Goal: Information Seeking & Learning: Check status

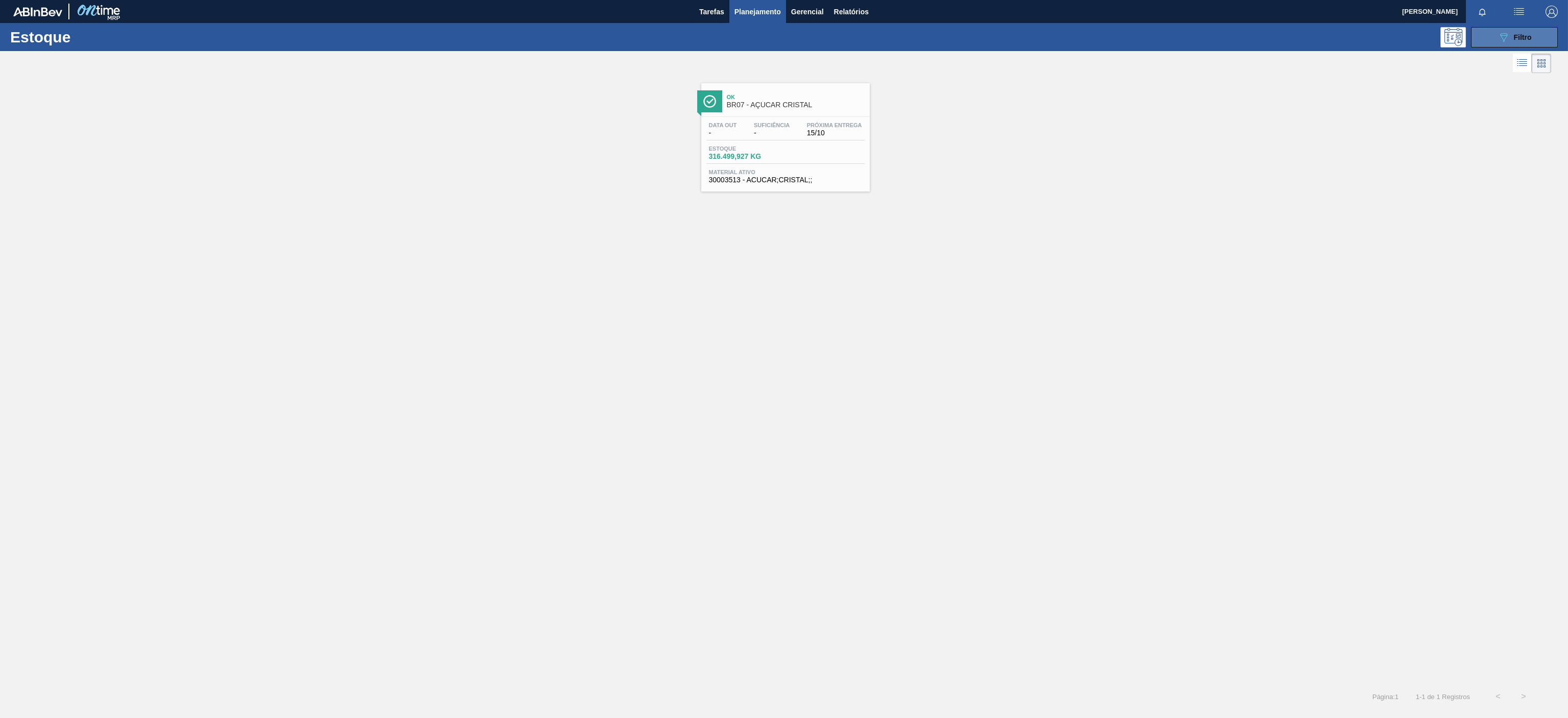
click at [1515, 41] on div "089F7B8B-B2A5-4AFE-B5C0-19BA573D28AC Filtro" at bounding box center [1515, 37] width 34 height 12
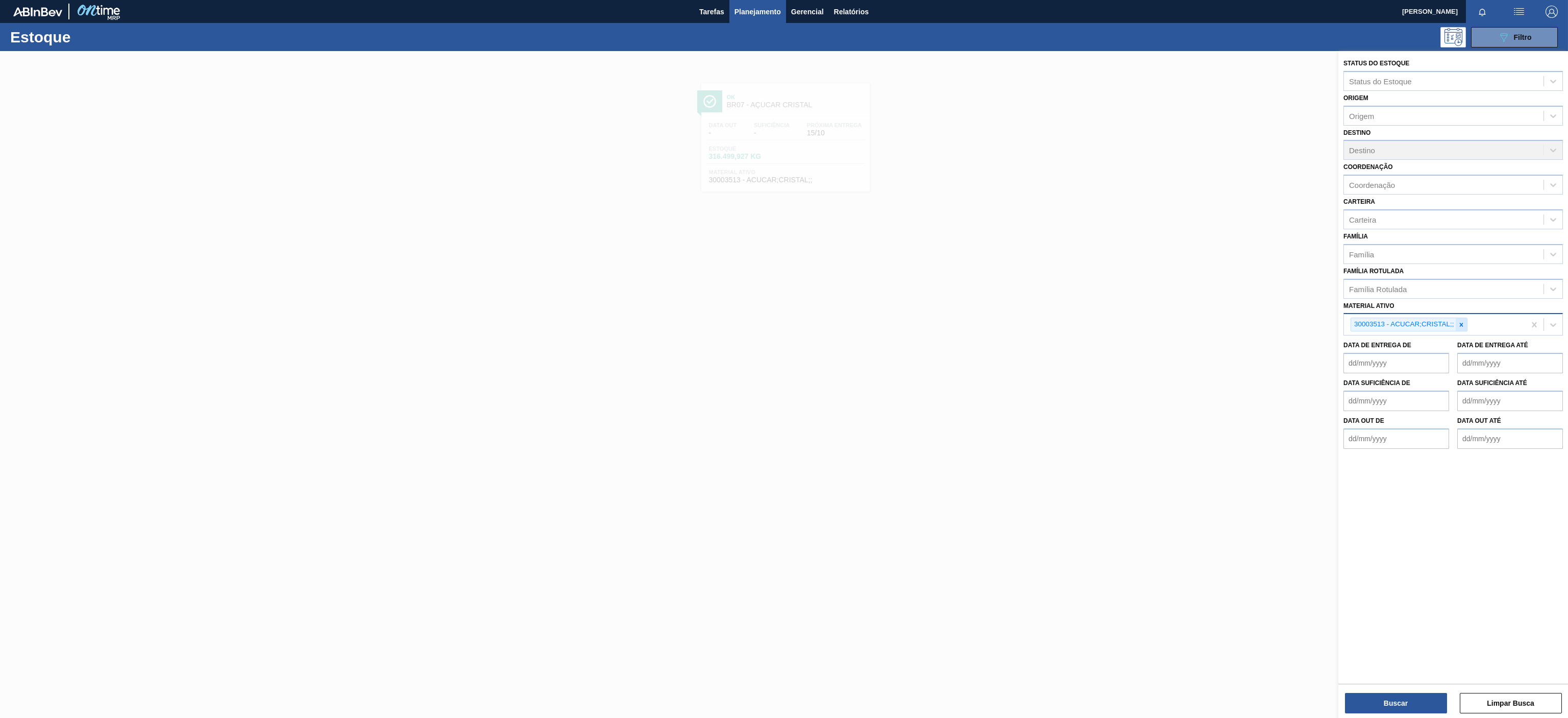
click at [1459, 328] on icon at bounding box center [1461, 324] width 7 height 7
paste ativo "30030365"
type ativo "30030365"
click at [1423, 341] on div "30030365 - ROT PLAST 15L AH PC BLACK NIV24" at bounding box center [1453, 348] width 220 height 19
click at [1413, 704] on button "Buscar" at bounding box center [1396, 702] width 102 height 20
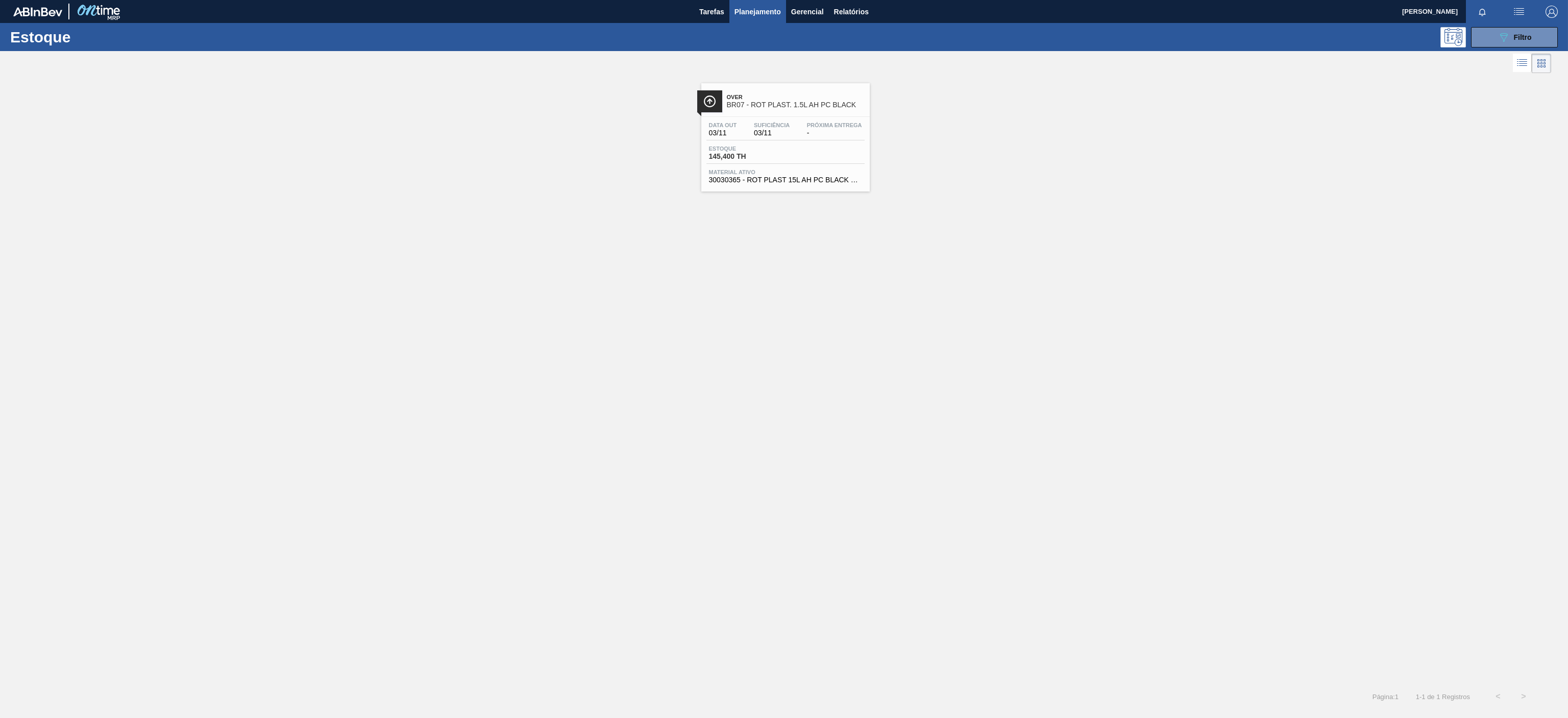
click at [797, 95] on span "Over" at bounding box center [795, 96] width 138 height 6
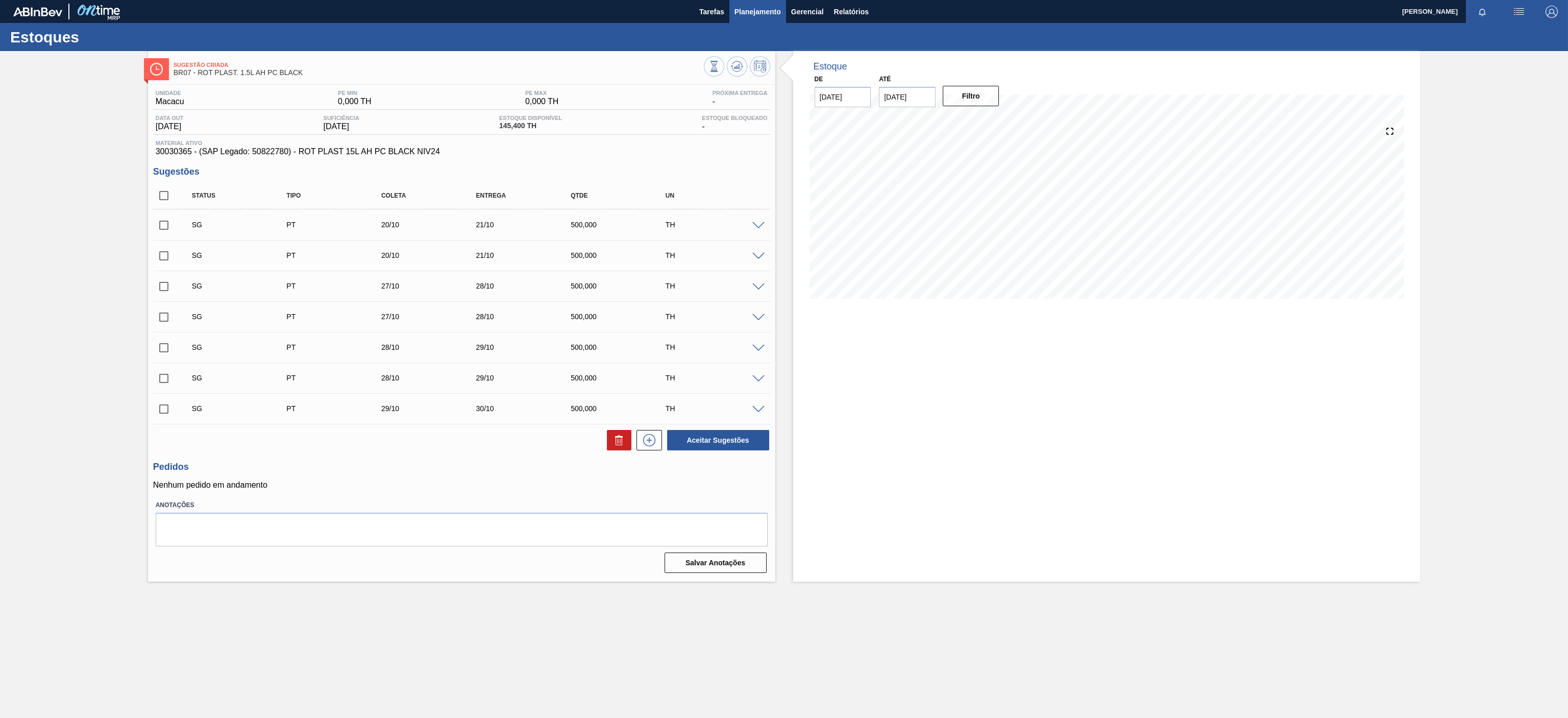
click at [747, 13] on span "Planejamento" at bounding box center [757, 11] width 47 height 12
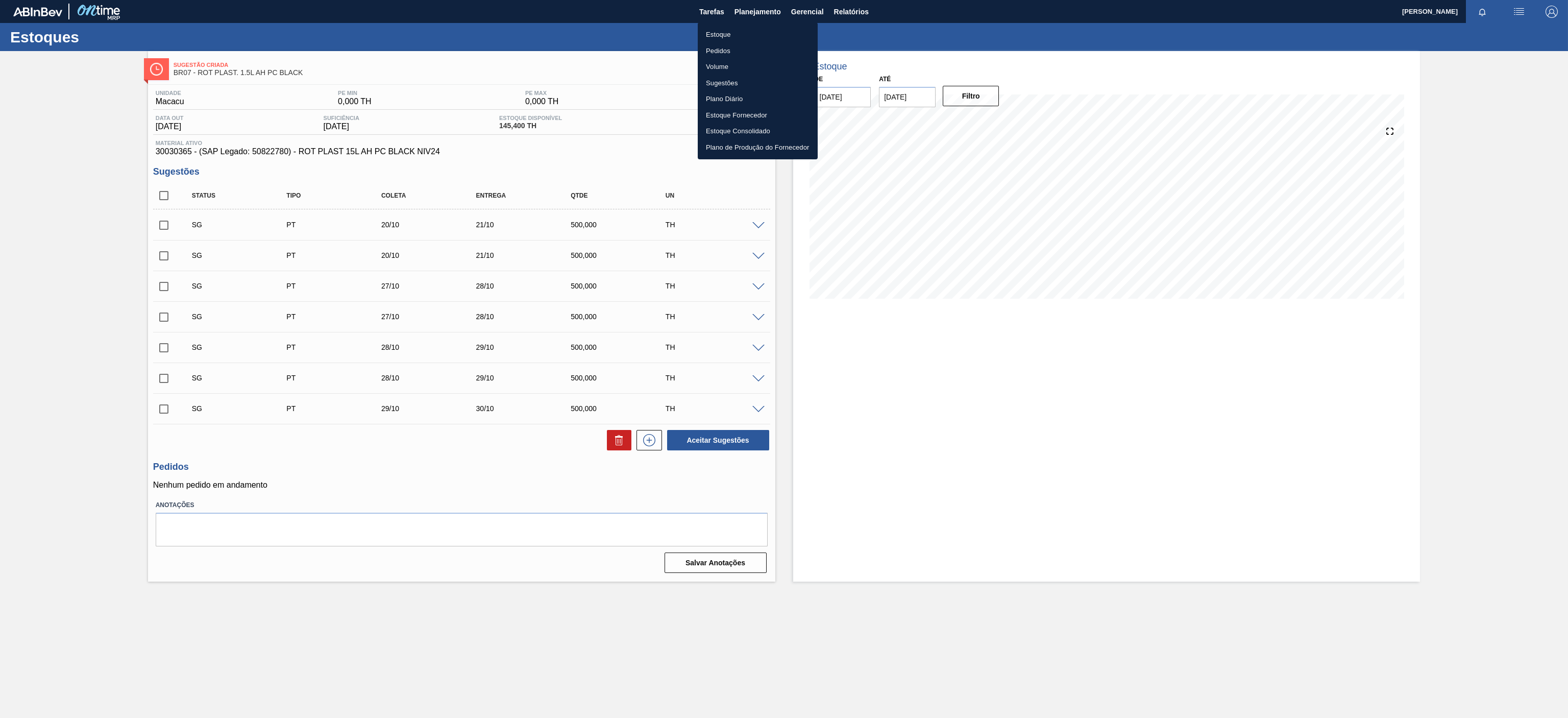
click at [720, 35] on li "Estoque" at bounding box center [758, 34] width 120 height 16
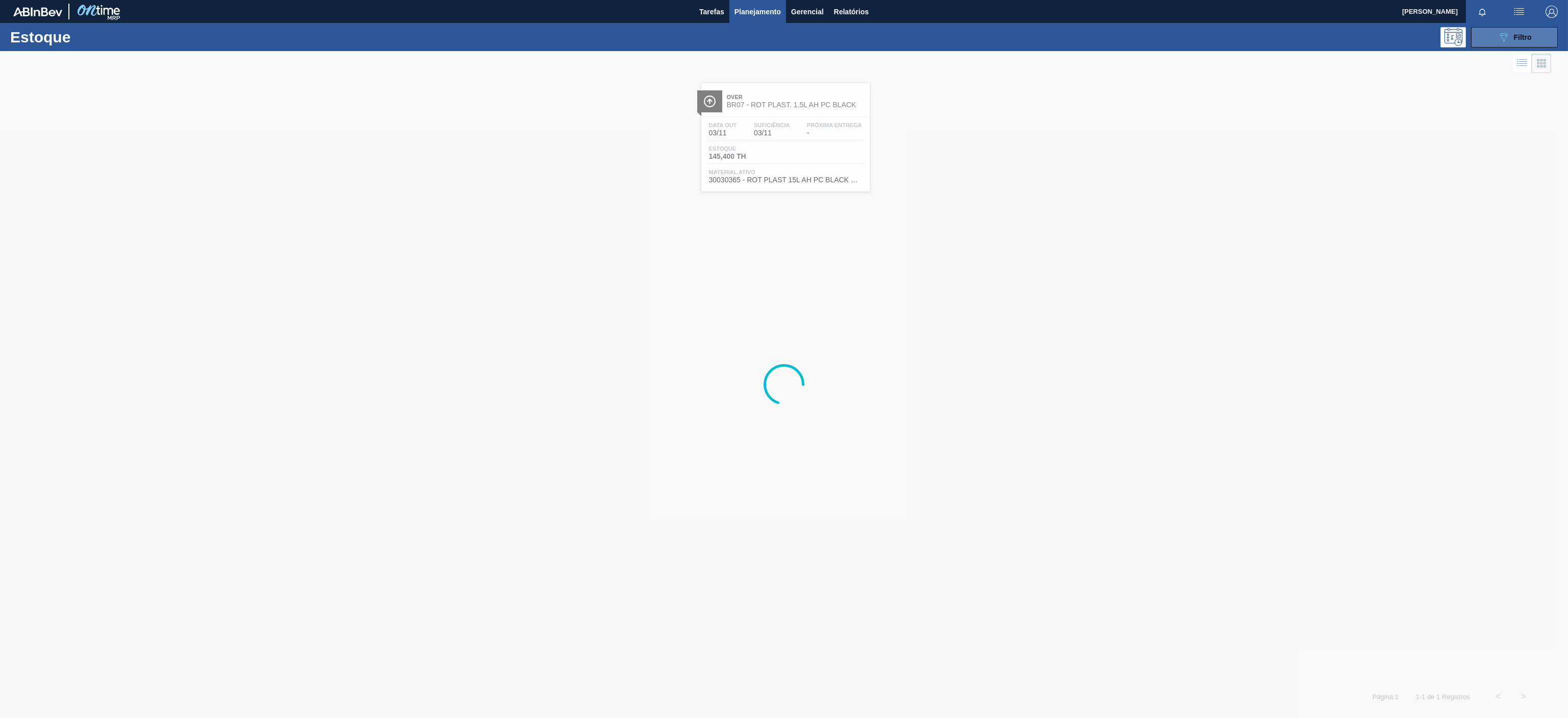
click at [1505, 37] on icon "089F7B8B-B2A5-4AFE-B5C0-19BA573D28AC" at bounding box center [1503, 37] width 12 height 12
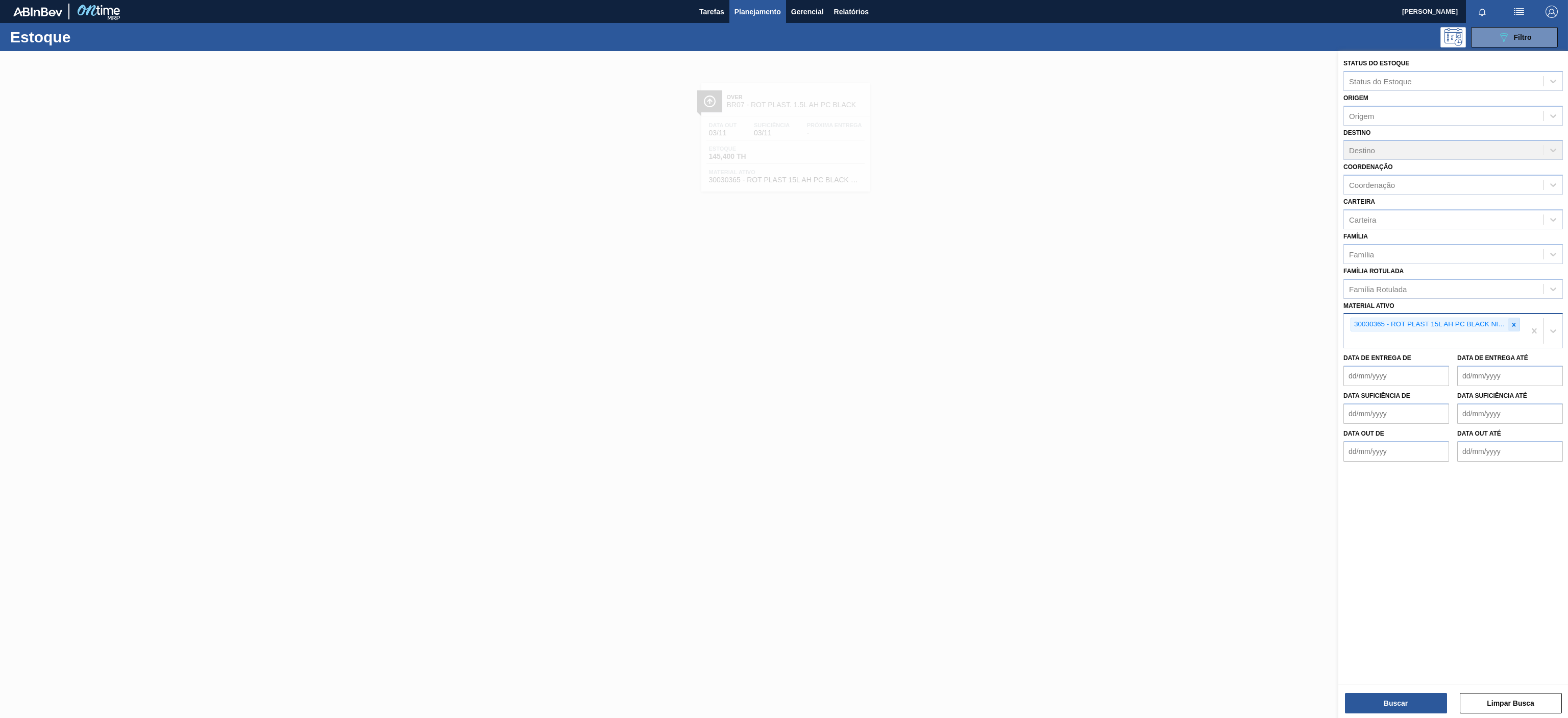
click at [1515, 329] on div at bounding box center [1515, 324] width 11 height 12
paste ativo "30034325"
type ativo "30034325"
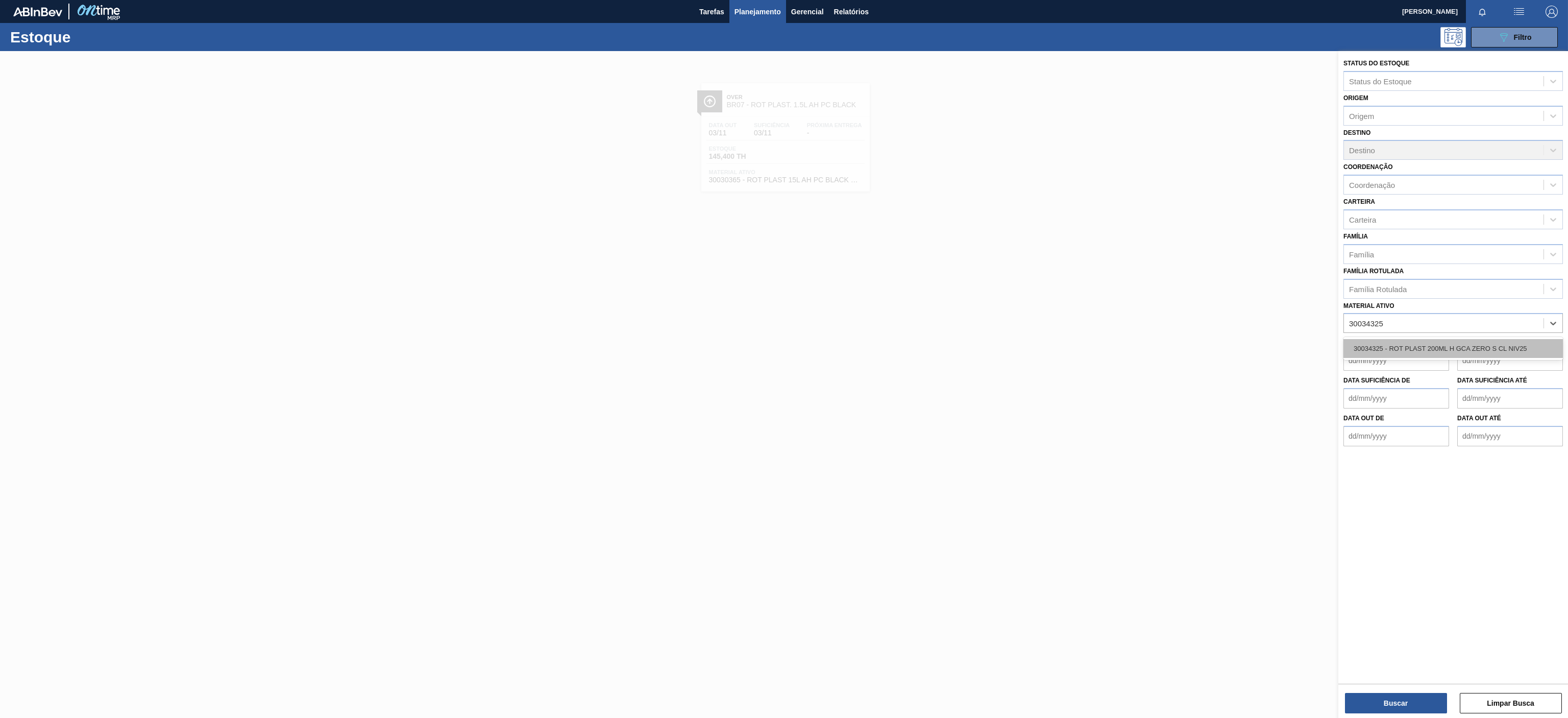
click at [1457, 350] on div "30034325 - ROT PLAST 200ML H GCA ZERO S CL NIV25" at bounding box center [1453, 348] width 220 height 19
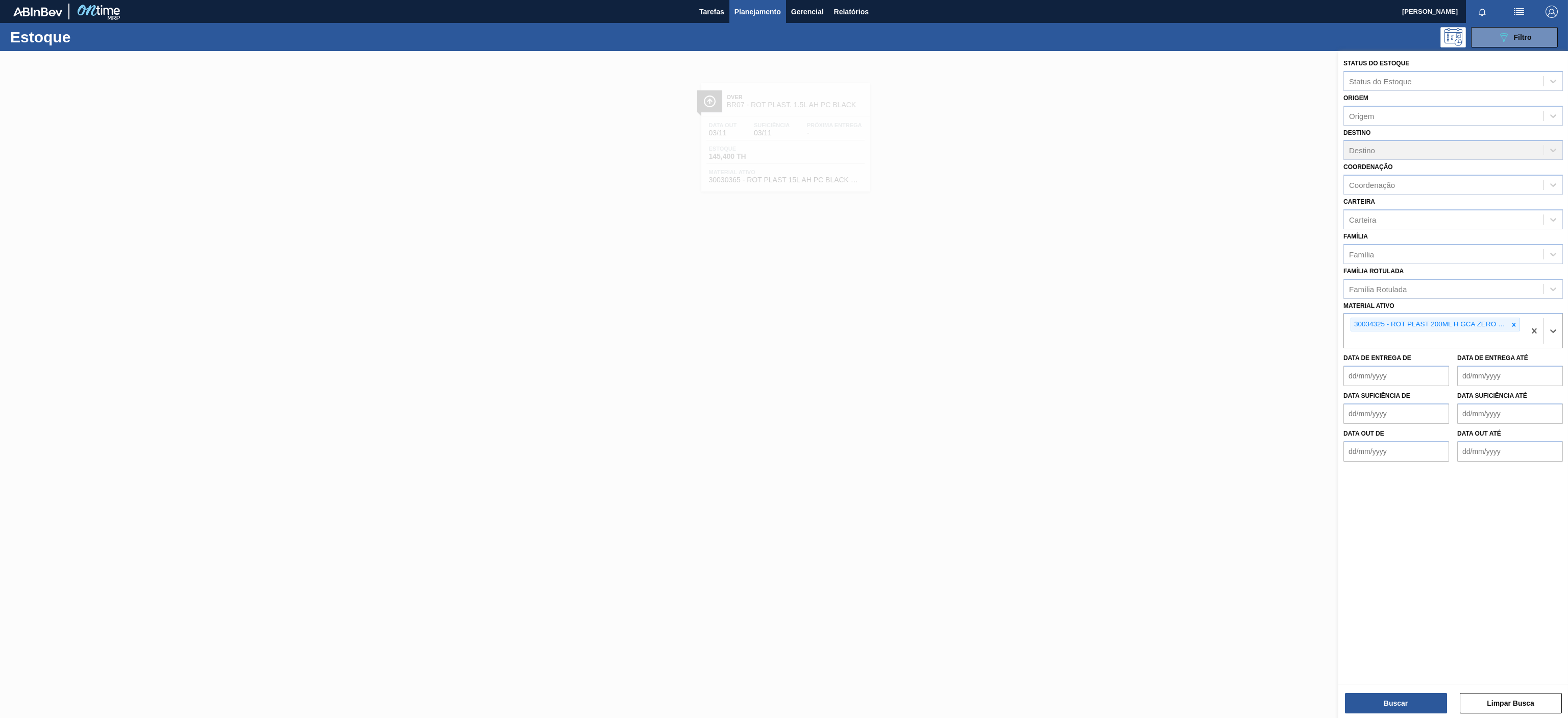
click at [1386, 715] on div "Status do Estoque Status do Estoque Origem Origem Destino Destino Coordenação C…" at bounding box center [1453, 385] width 230 height 668
click at [1388, 706] on button "Buscar" at bounding box center [1396, 702] width 102 height 20
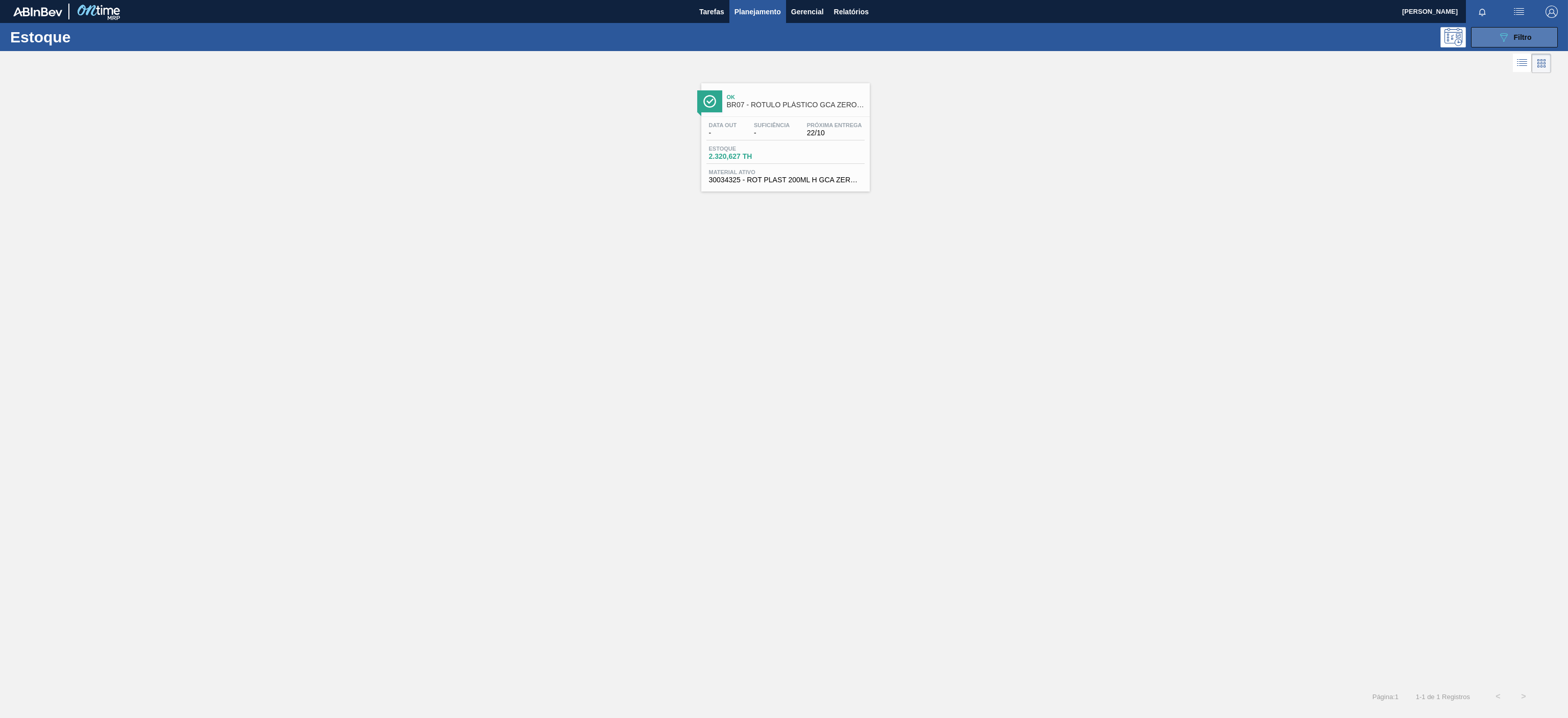
click at [1493, 46] on button "089F7B8B-B2A5-4AFE-B5C0-19BA573D28AC Filtro" at bounding box center [1515, 36] width 87 height 20
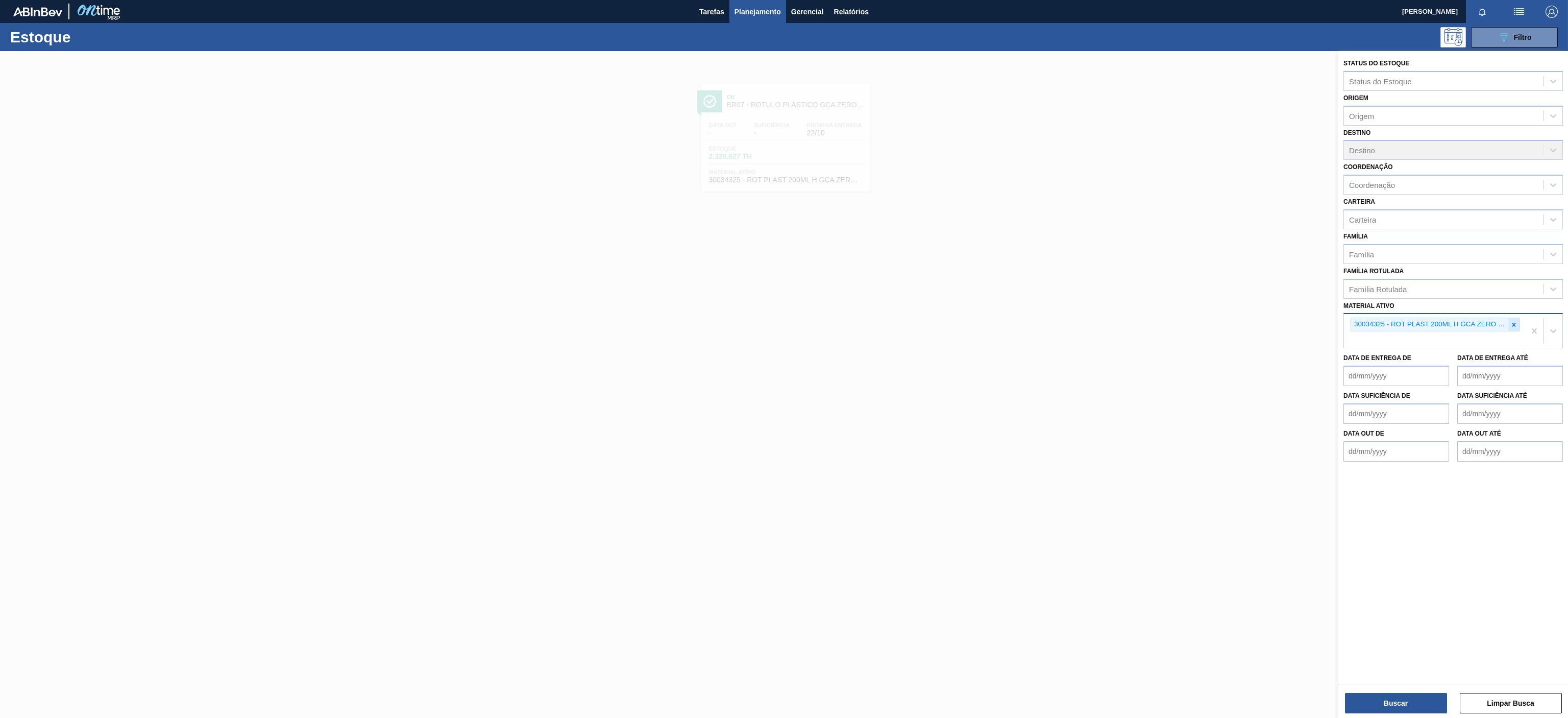
click at [1514, 327] on icon at bounding box center [1514, 324] width 7 height 7
paste ativo "30030372"
type ativo "30030372"
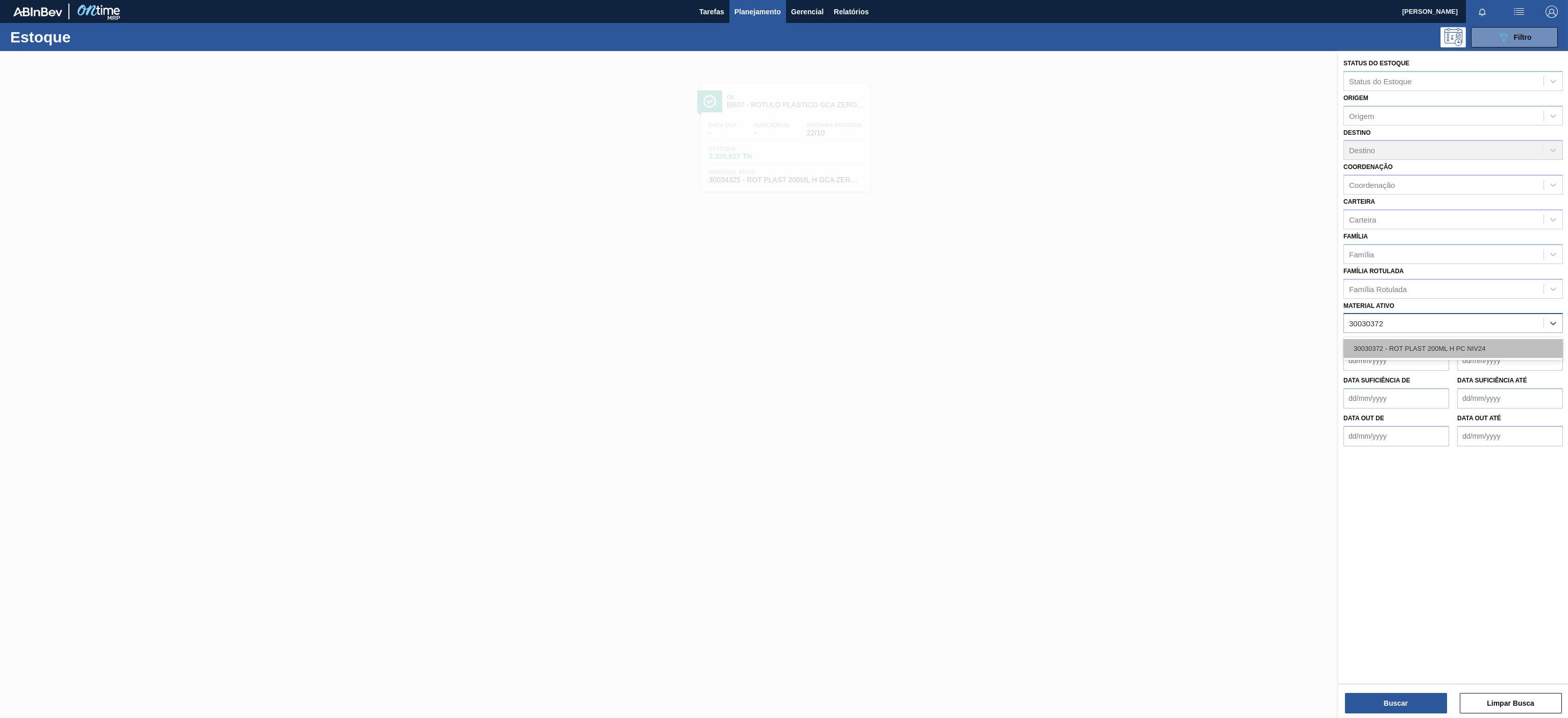
click at [1426, 347] on div "30030372 - ROT PLAST 200ML H PC NIV24" at bounding box center [1453, 348] width 220 height 19
click at [1417, 710] on button "Buscar" at bounding box center [1396, 702] width 102 height 20
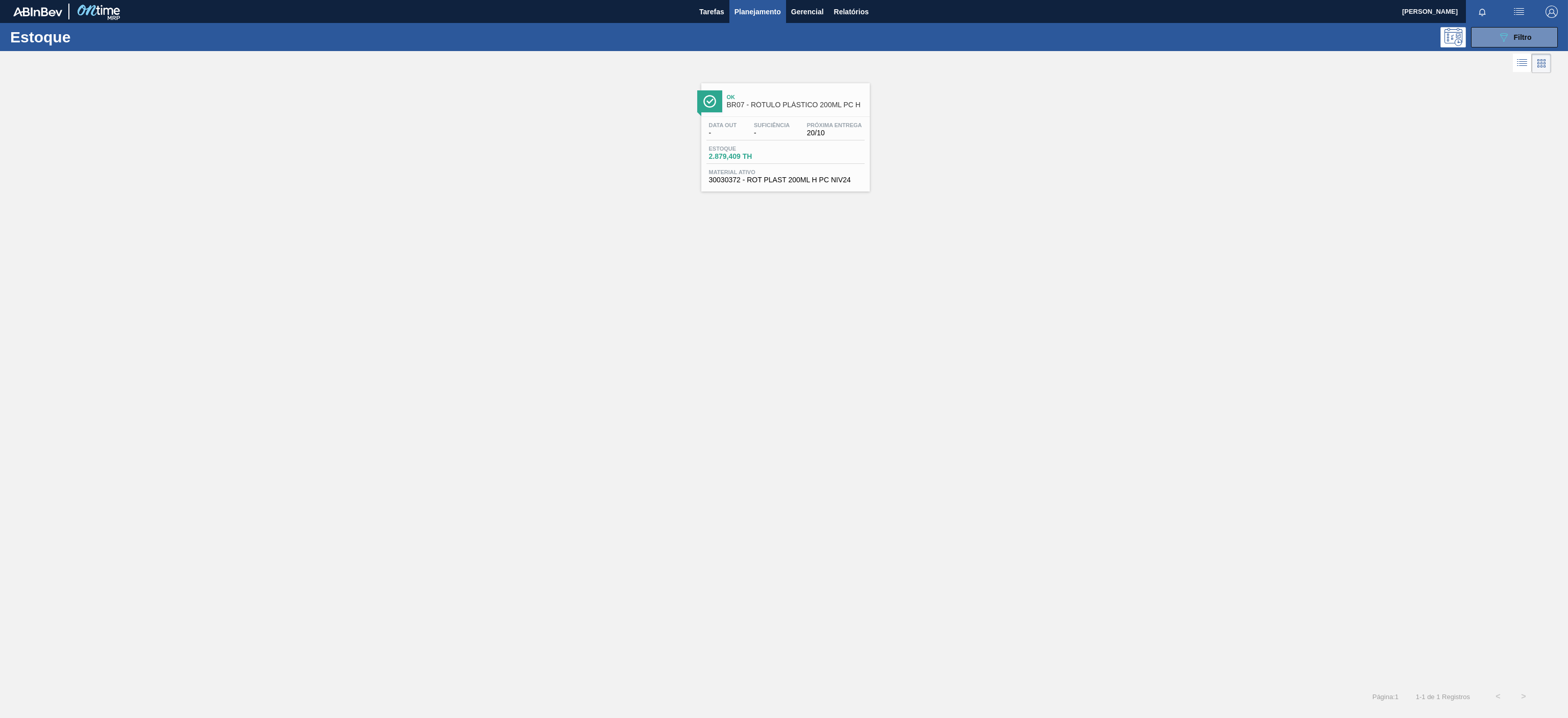
click at [767, 12] on span "Planejamento" at bounding box center [757, 11] width 47 height 12
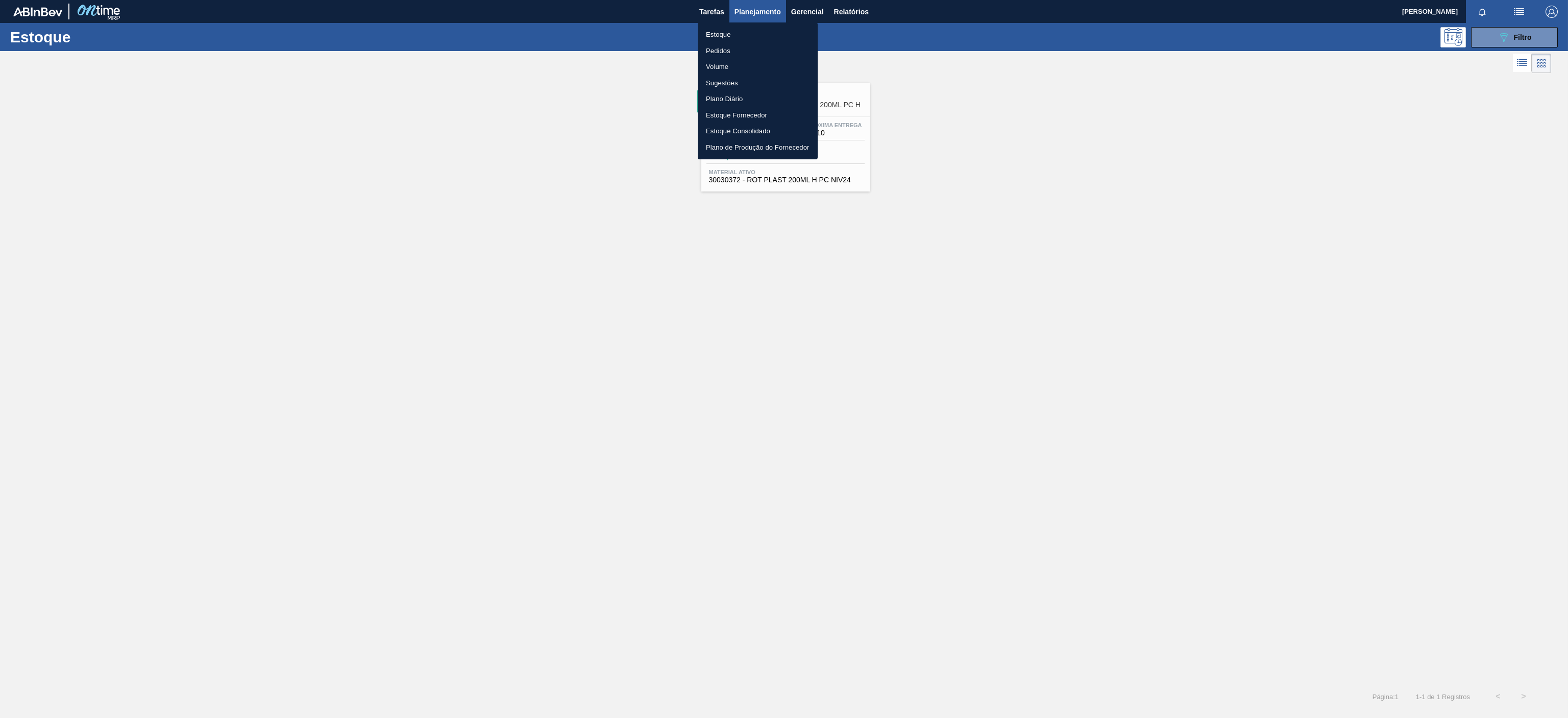
click at [1536, 43] on div at bounding box center [784, 359] width 1568 height 718
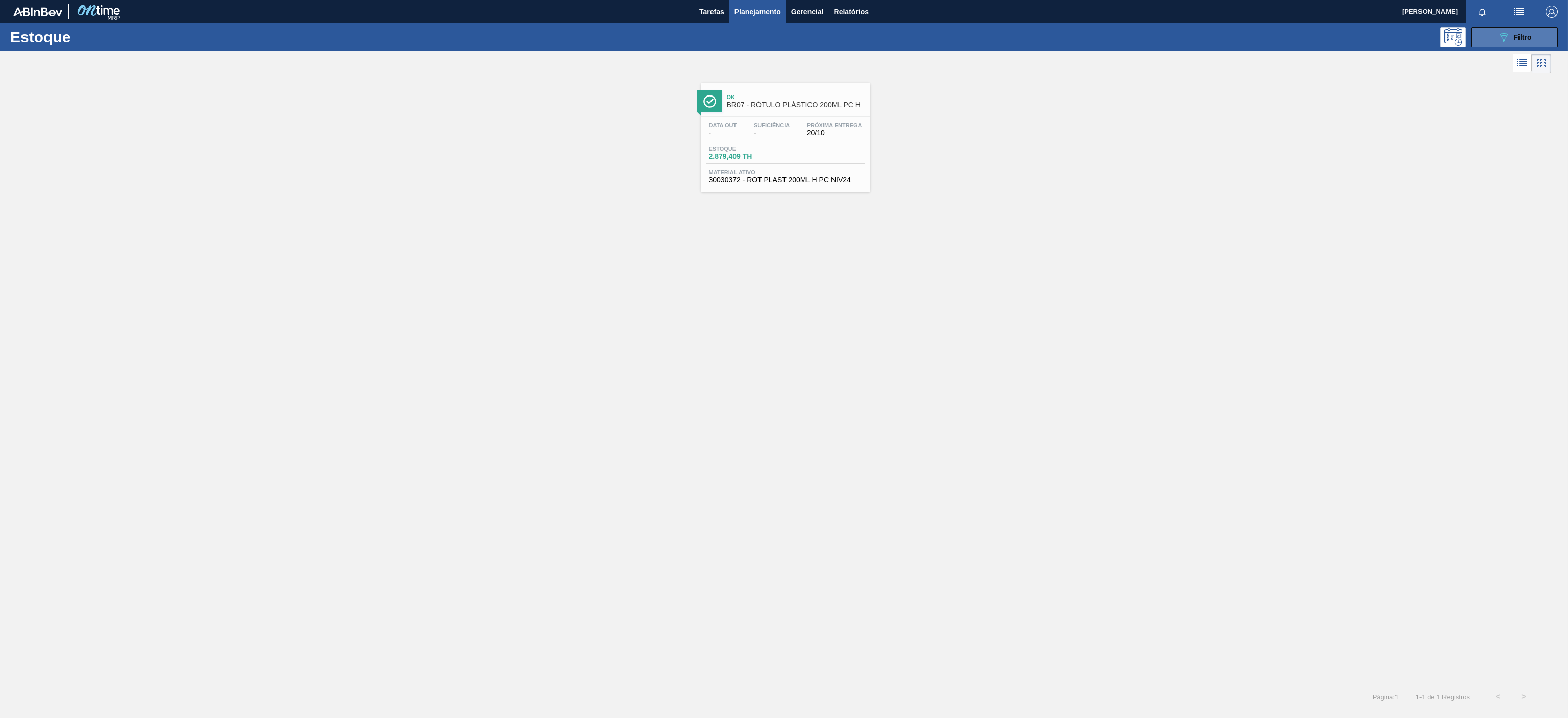
click at [1503, 29] on button "089F7B8B-B2A5-4AFE-B5C0-19BA573D28AC Filtro" at bounding box center [1515, 36] width 87 height 20
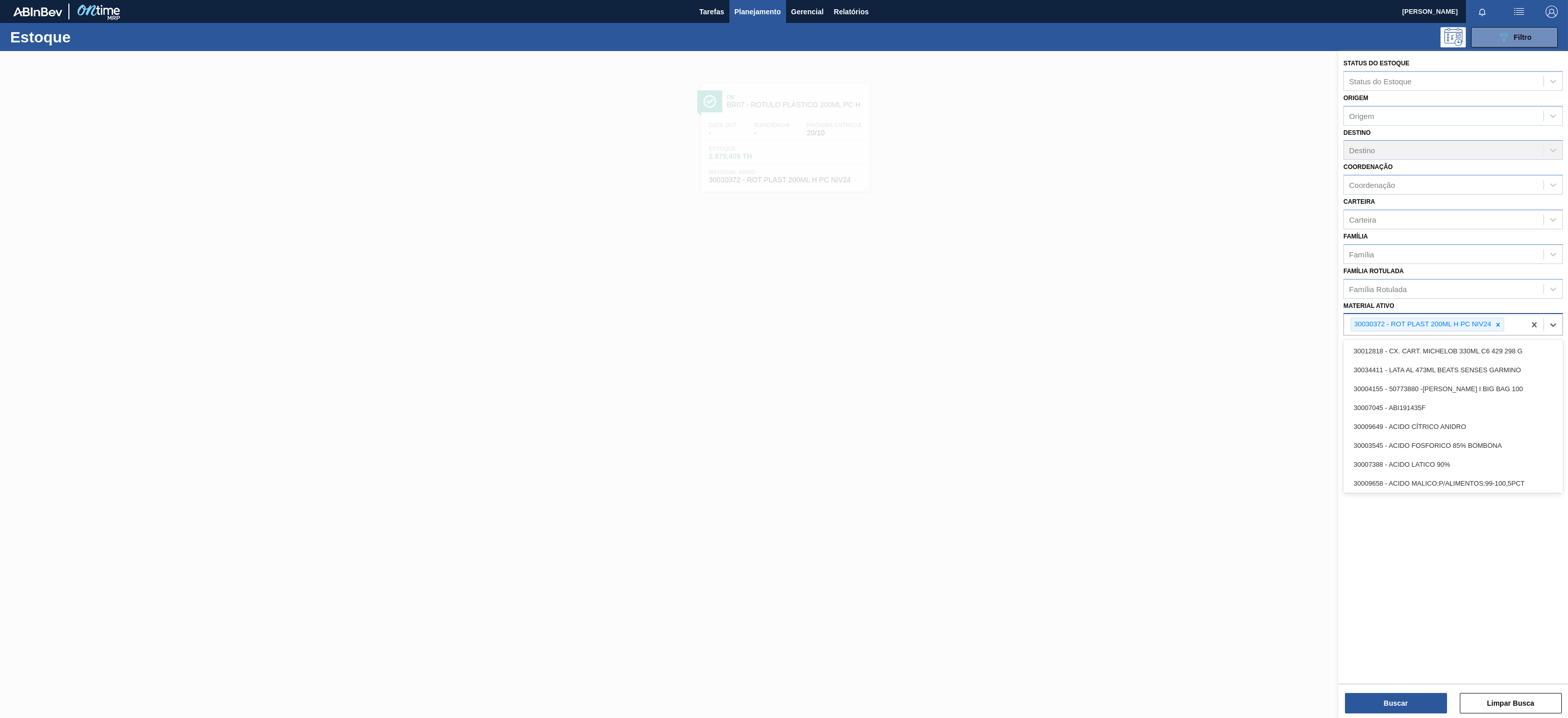
click at [1491, 329] on div "30030372 - ROT PLAST 200ML H PC NIV24" at bounding box center [1422, 324] width 141 height 12
click at [1496, 327] on icon at bounding box center [1497, 324] width 7 height 7
paste ativo "30002876"
type ativo "30002876"
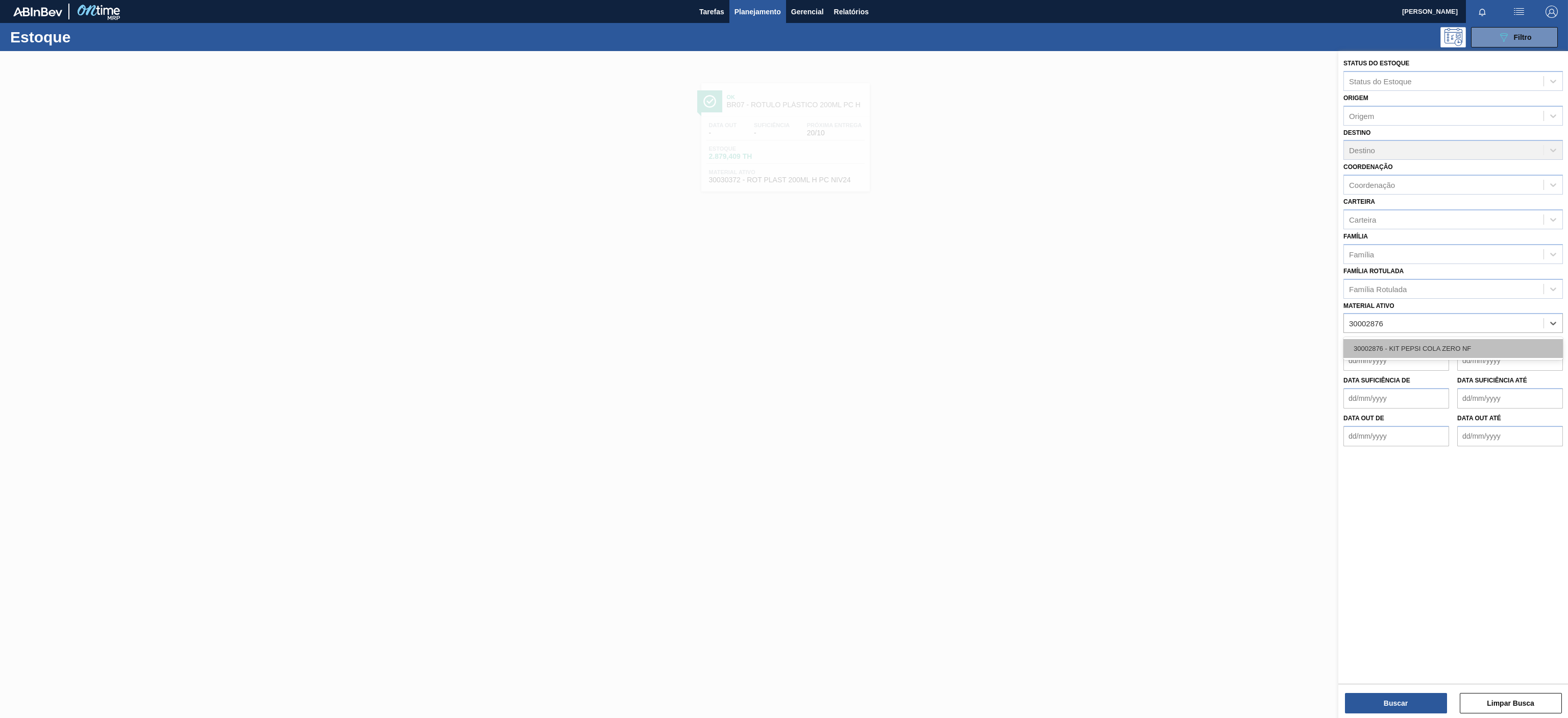
click at [1410, 356] on div "30002876 - KIT PEPSI COLA ZERO NF" at bounding box center [1453, 348] width 220 height 19
click at [1406, 711] on button "Buscar" at bounding box center [1396, 702] width 102 height 20
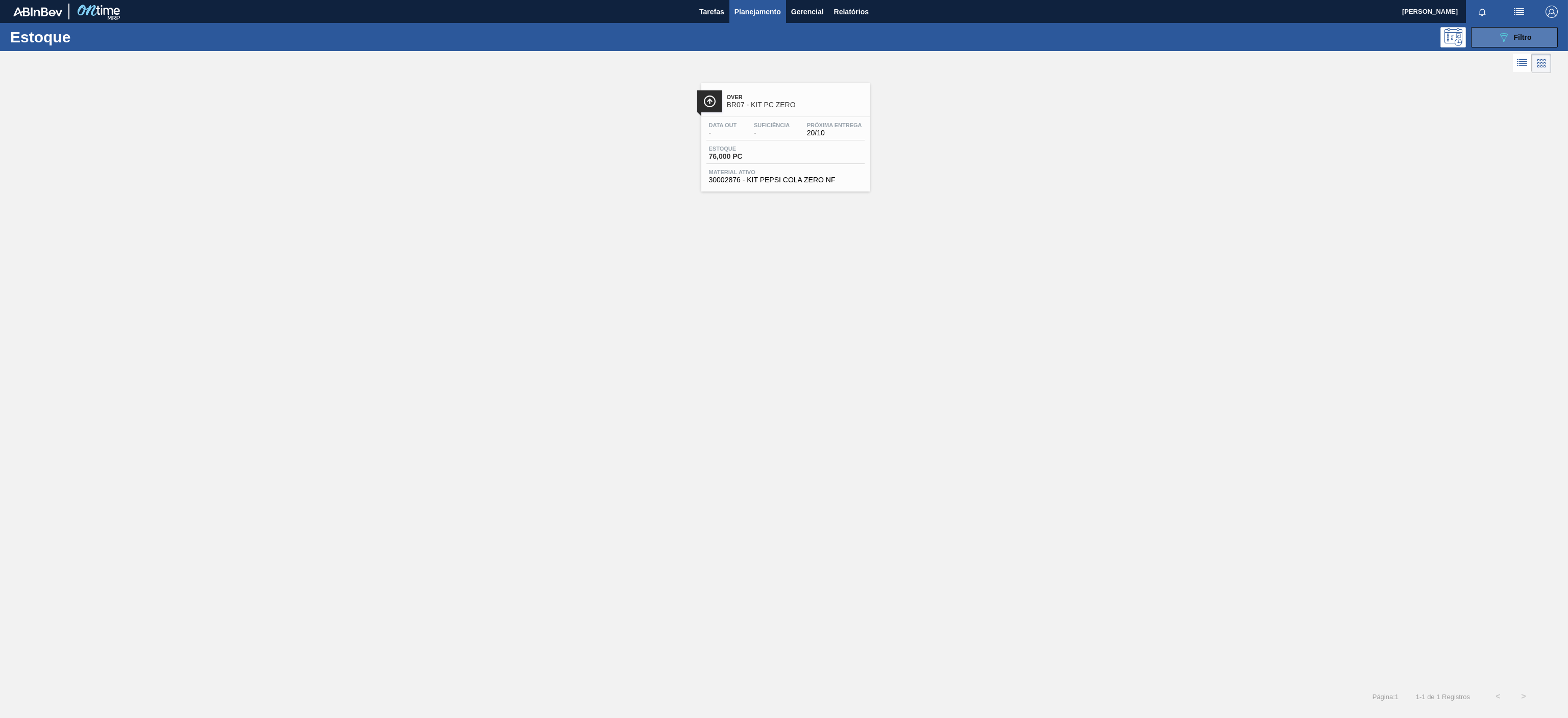
click at [1500, 29] on button "089F7B8B-B2A5-4AFE-B5C0-19BA573D28AC Filtro" at bounding box center [1515, 36] width 87 height 20
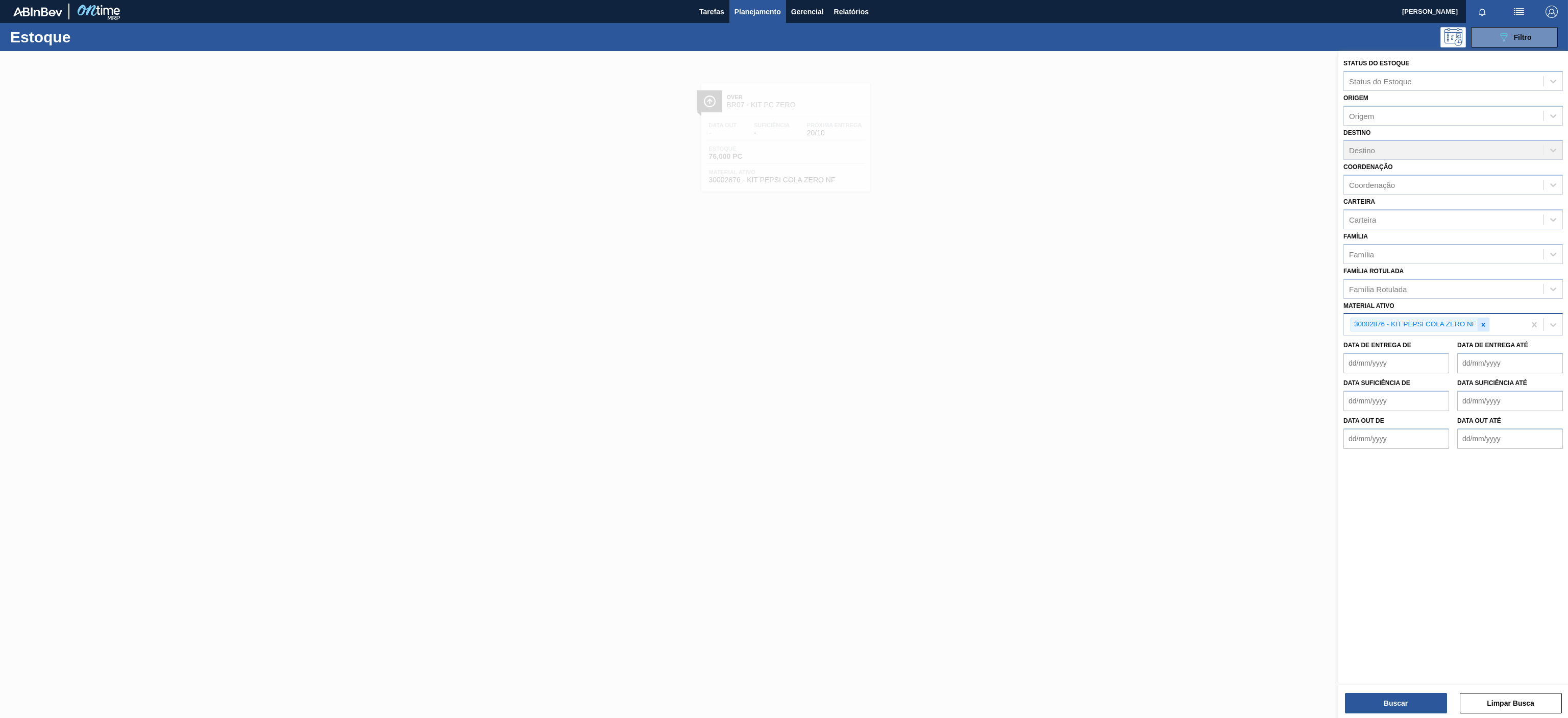
click at [1483, 327] on icon at bounding box center [1484, 325] width 4 height 4
paste ativo "30031878"
type ativo "30031878"
click at [1408, 353] on div "30031878 - TAMPA AL VERDE GCA BASE SOLVENTE" at bounding box center [1453, 348] width 220 height 19
click at [1390, 710] on button "Buscar" at bounding box center [1396, 702] width 102 height 20
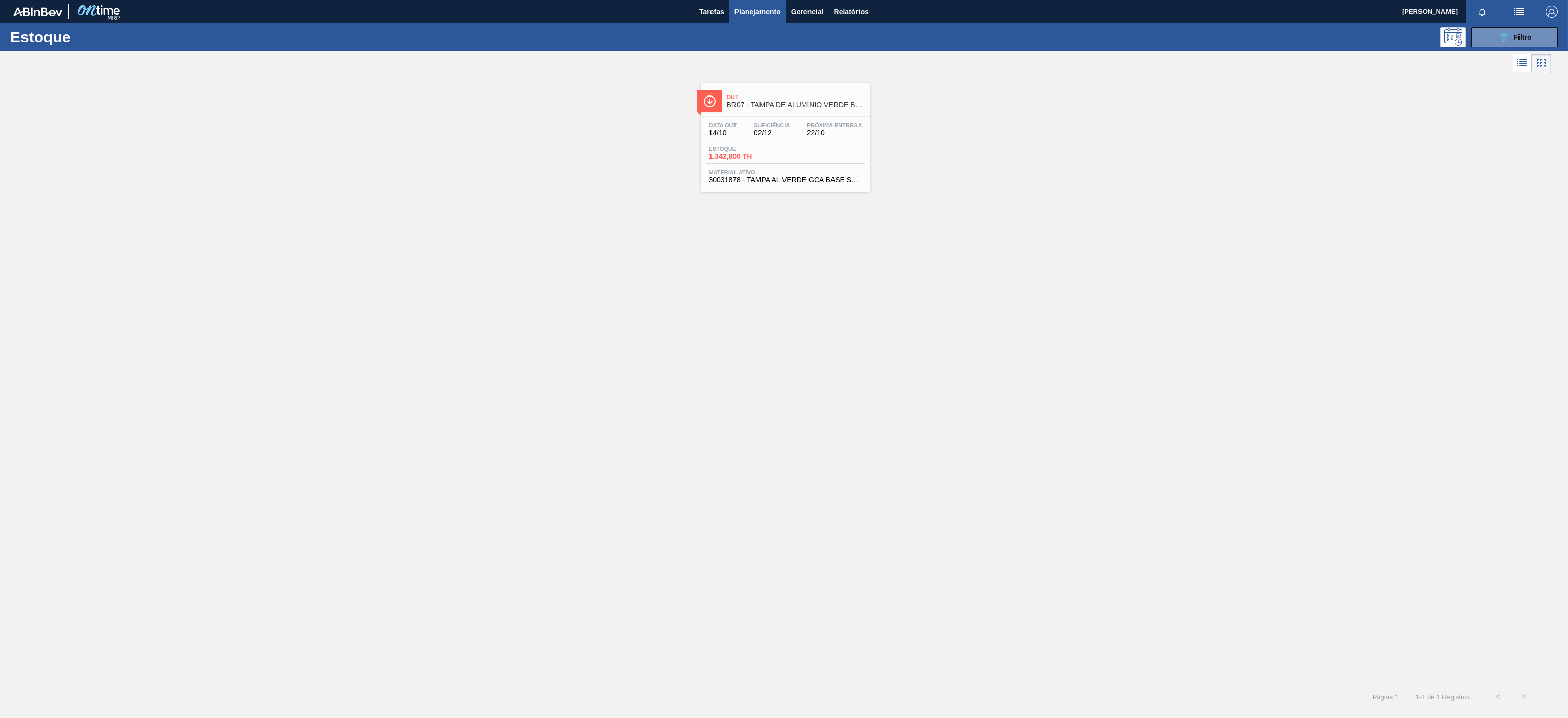
click at [786, 89] on div "Out BR07 - TAMPA DE ALUMÍNIO VERDE BALL" at bounding box center [785, 99] width 168 height 23
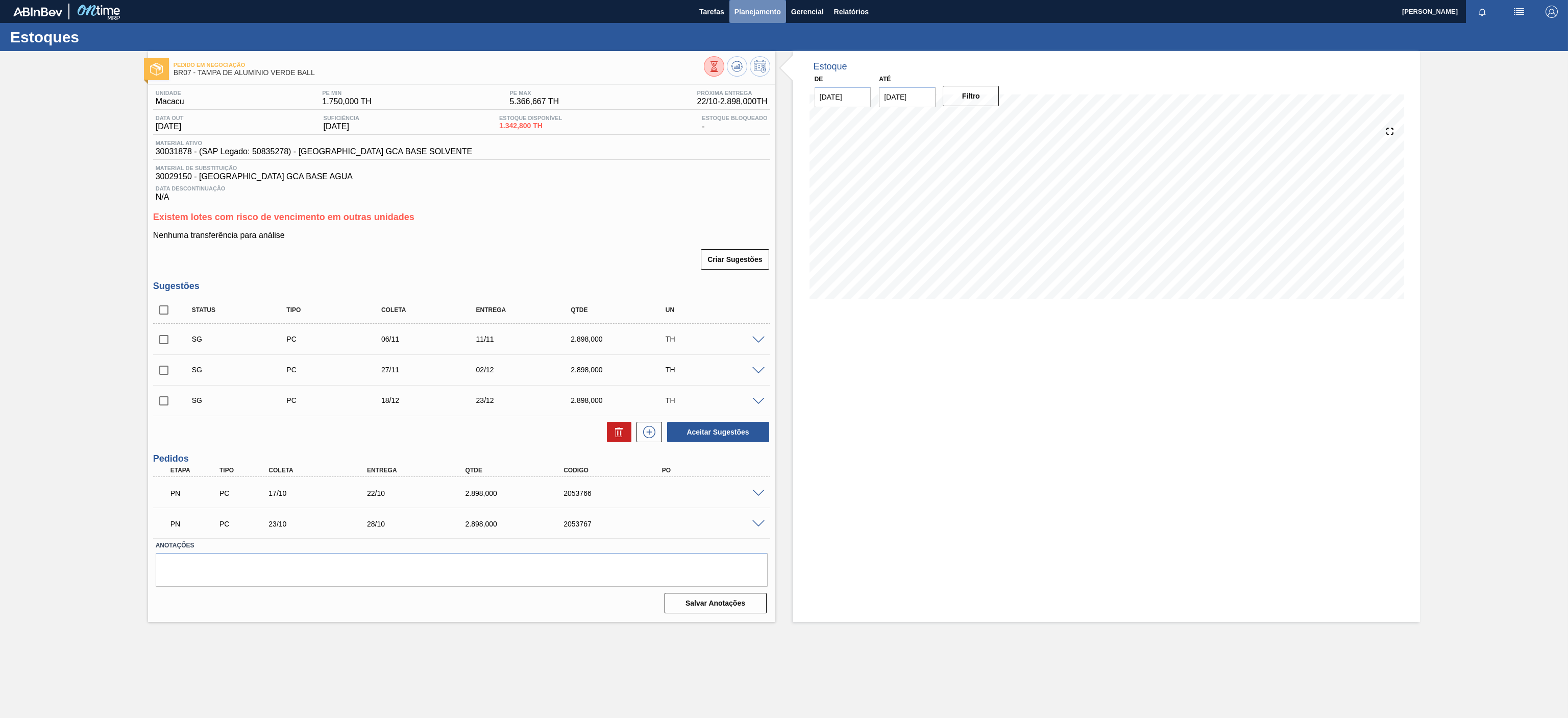
click at [751, 6] on span "Planejamento" at bounding box center [757, 11] width 47 height 12
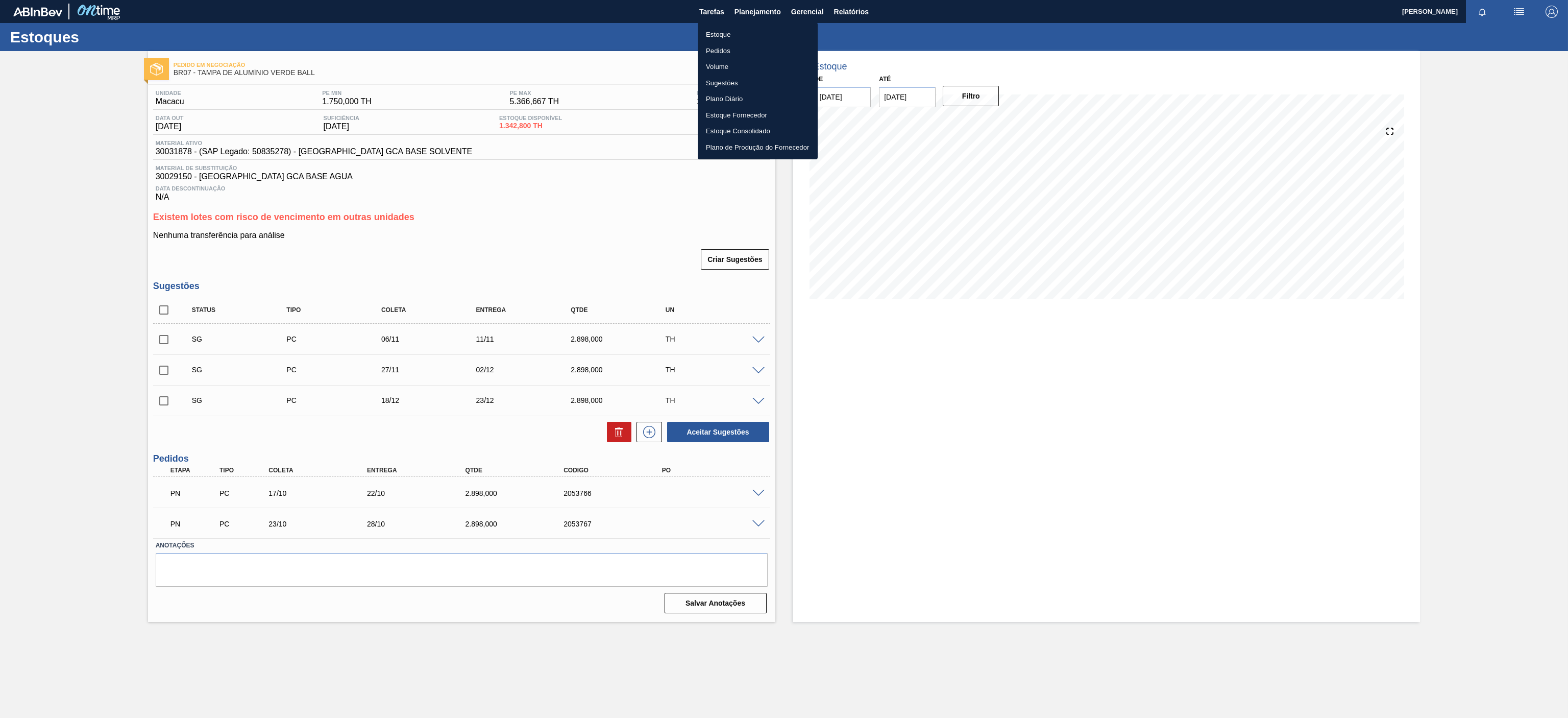
click at [731, 30] on li "Estoque" at bounding box center [758, 34] width 120 height 16
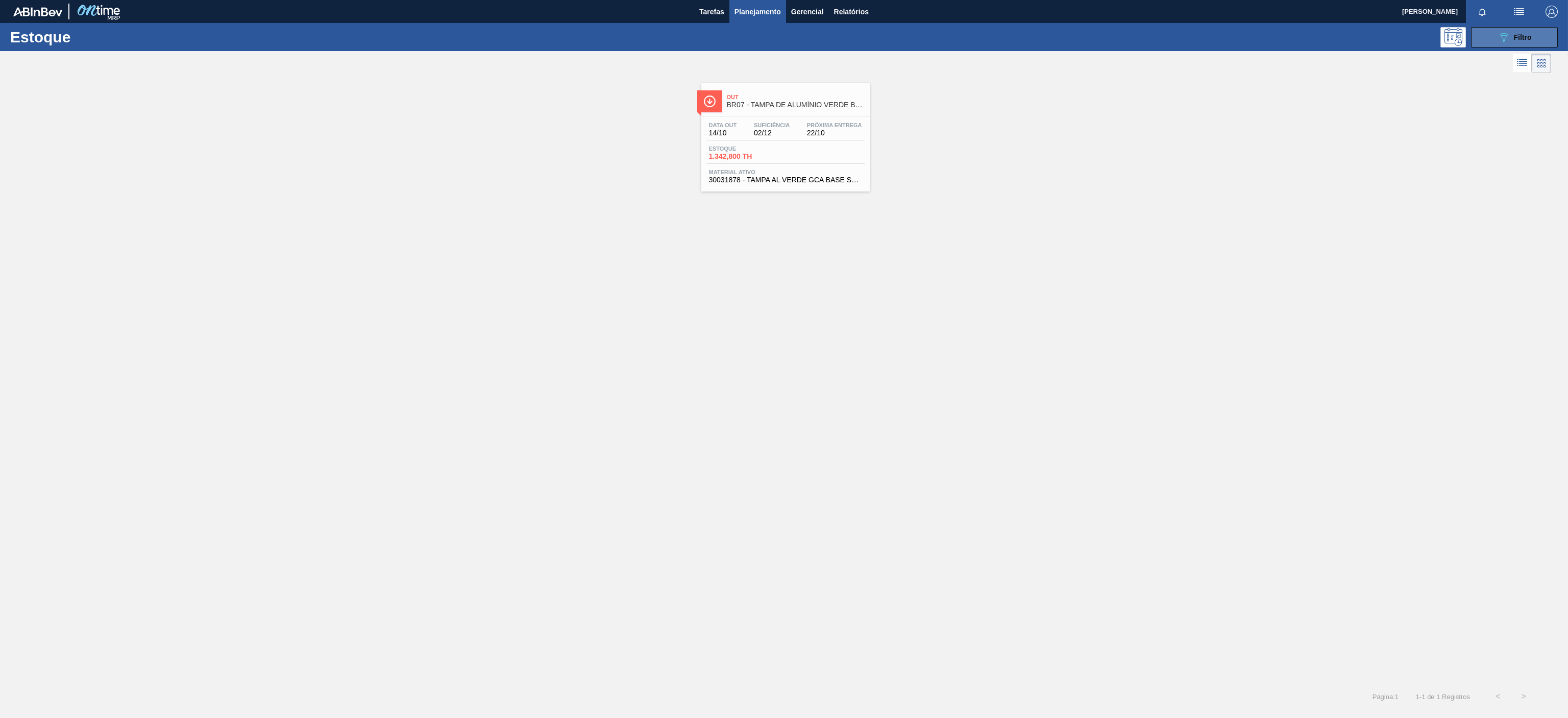
click at [1499, 38] on icon "089F7B8B-B2A5-4AFE-B5C0-19BA573D28AC" at bounding box center [1503, 37] width 12 height 12
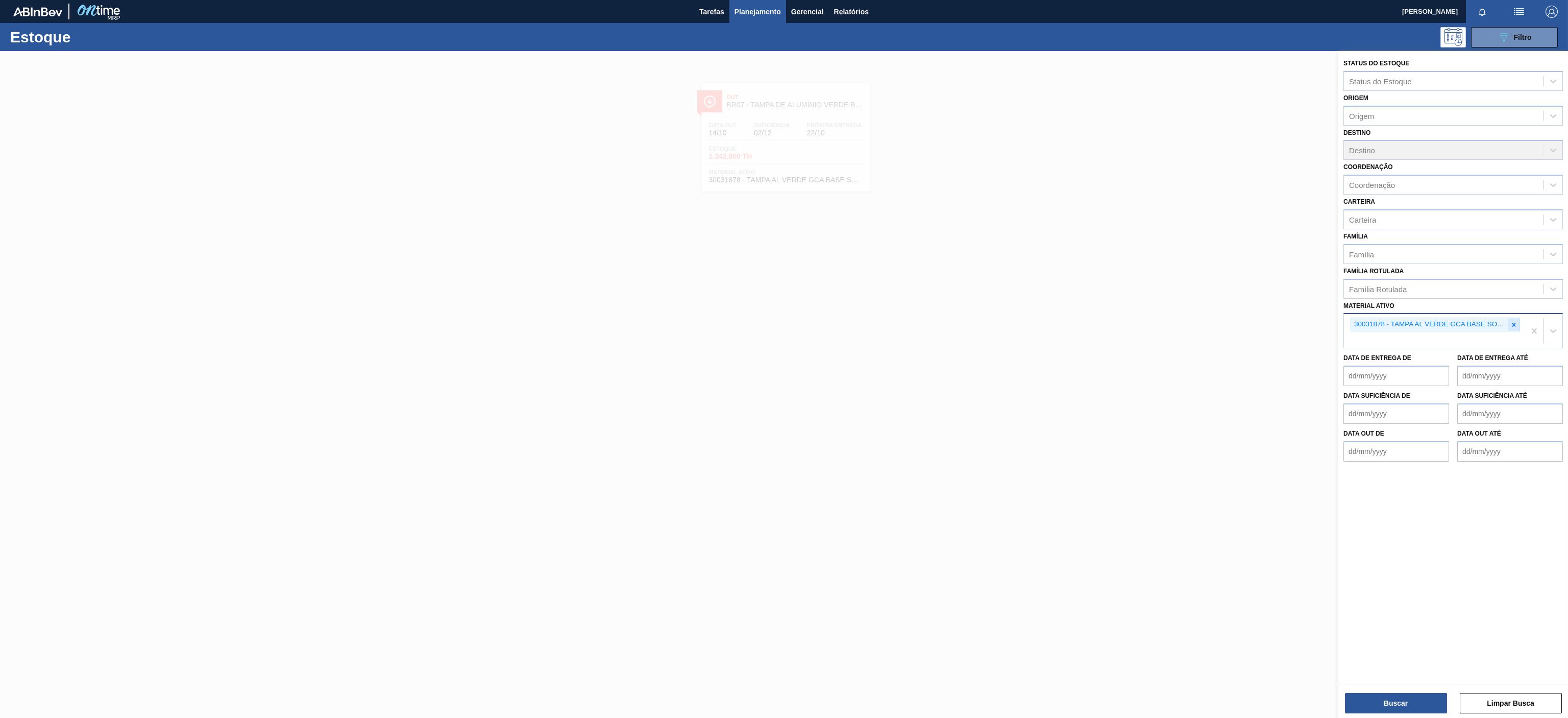
click at [1517, 330] on div at bounding box center [1515, 324] width 11 height 12
paste ativo "30009591"
type ativo "30009591"
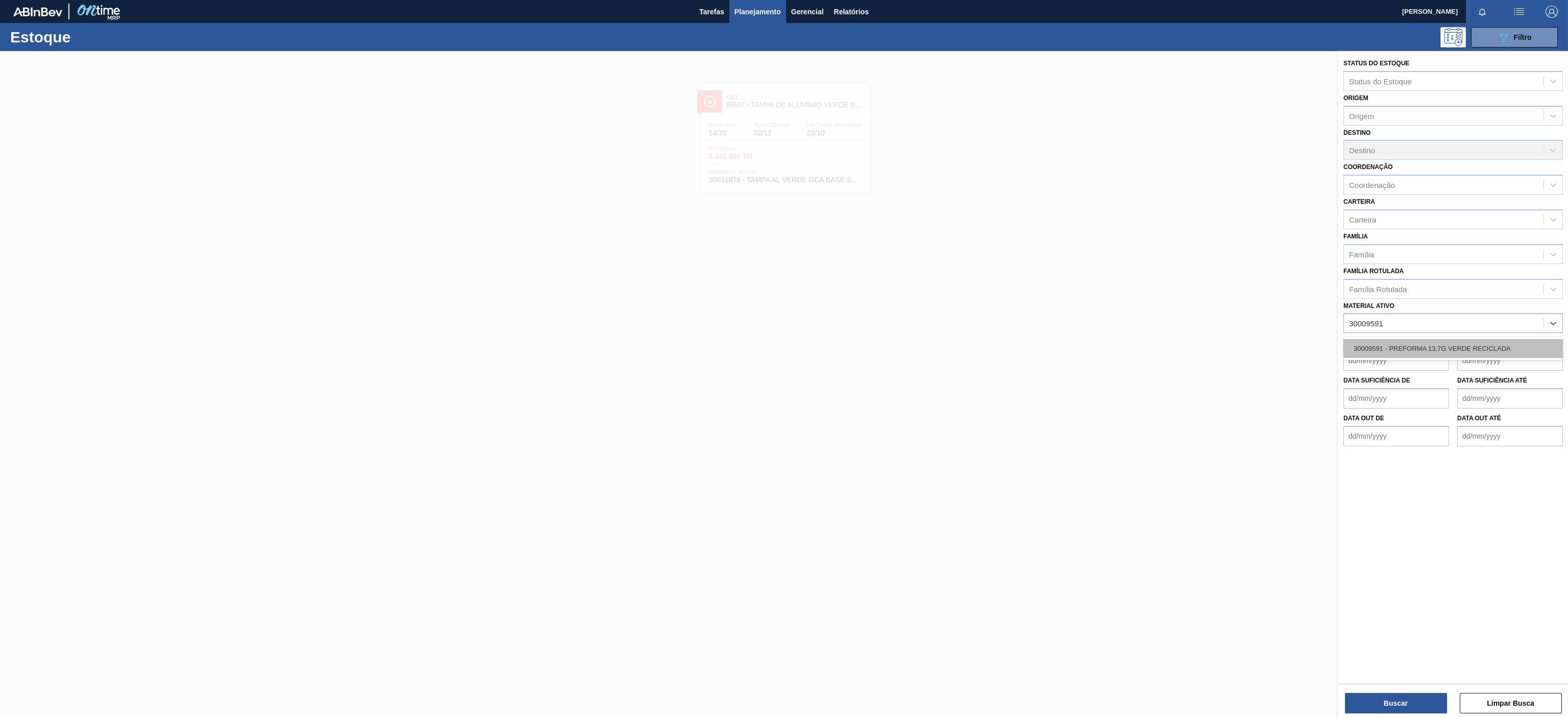
click at [1378, 354] on div "30009591 - PREFORMA 13,7G VERDE RECICLADA" at bounding box center [1453, 348] width 220 height 19
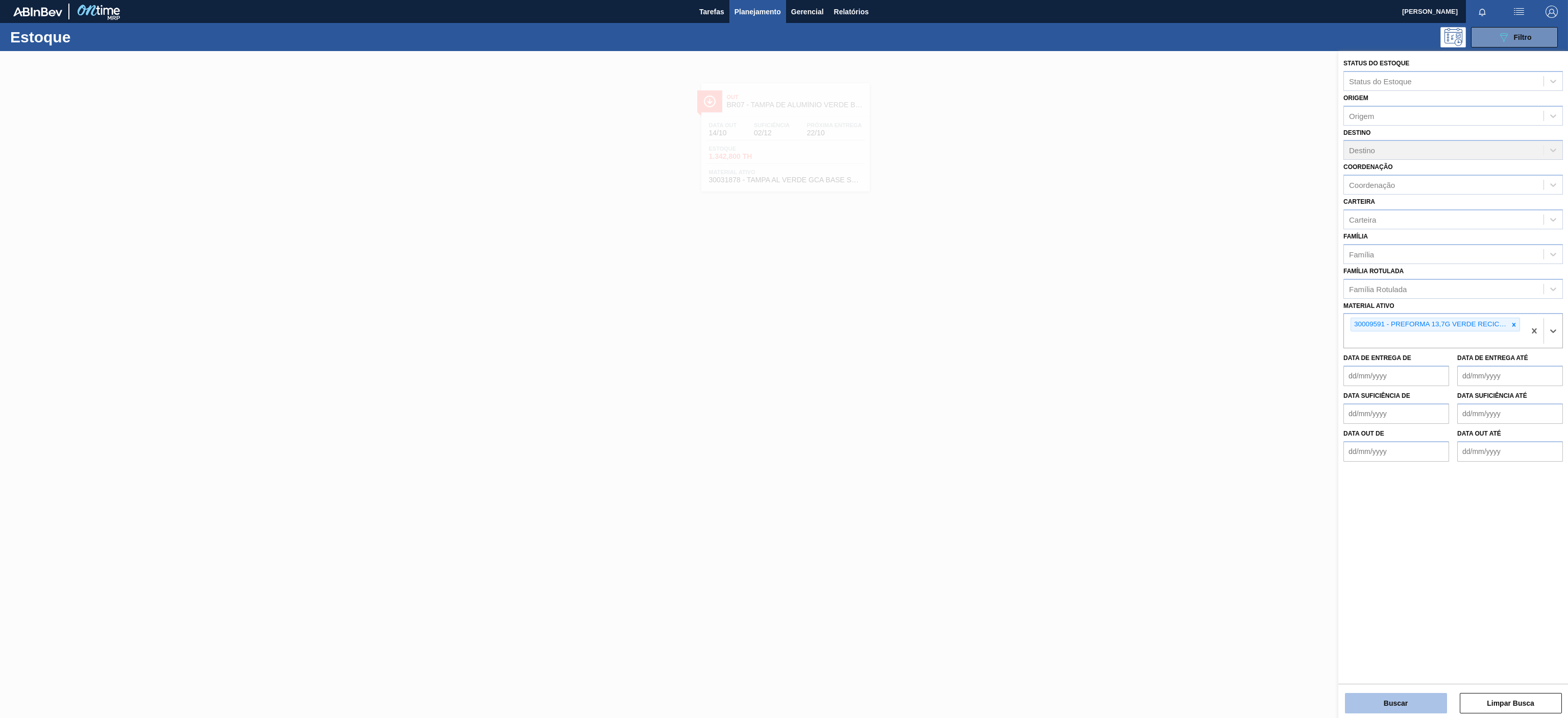
click at [1368, 697] on button "Buscar" at bounding box center [1396, 702] width 102 height 20
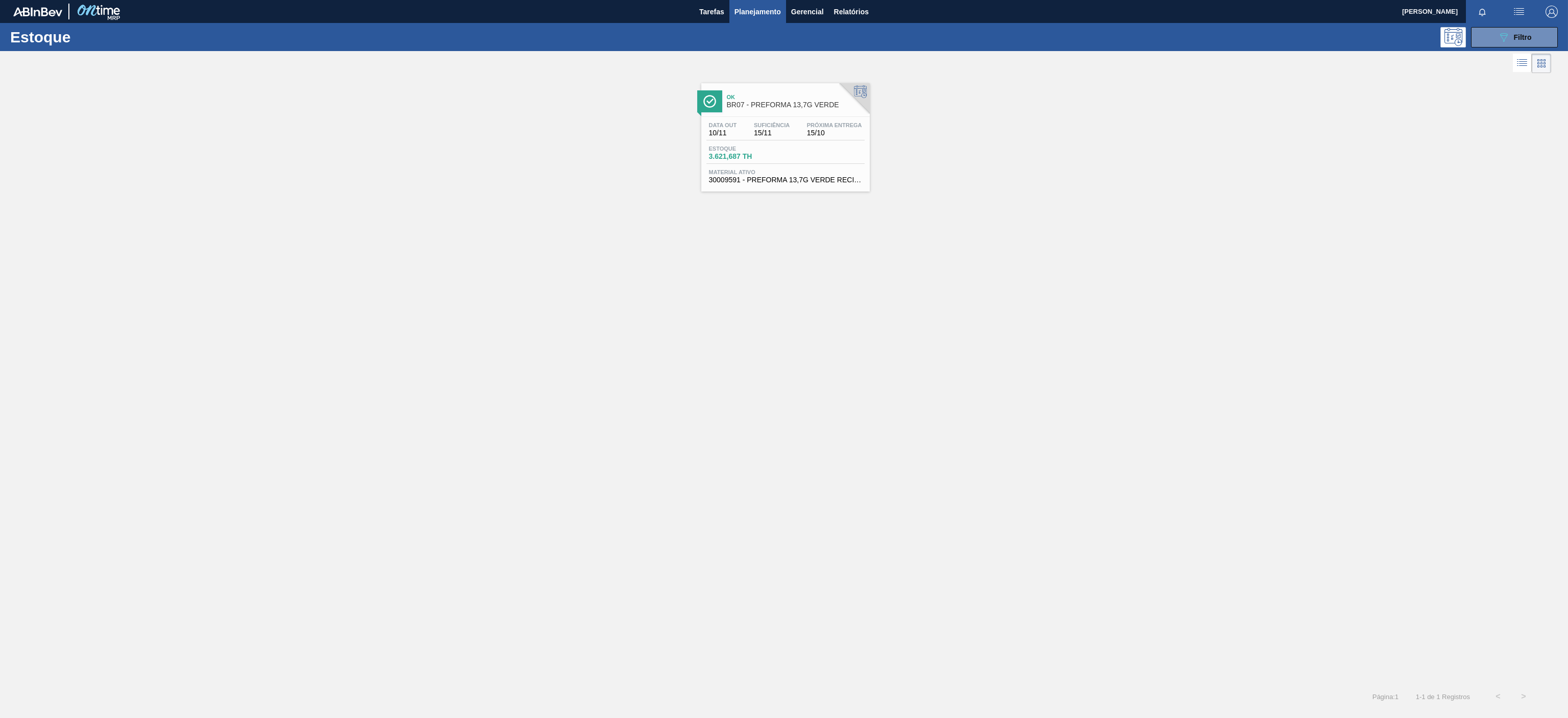
click at [862, 117] on div "Data out 10/11 Suficiência 15/11 Próxima Entrega 15/10 Estoque 3.621,687 TH Mat…" at bounding box center [785, 151] width 168 height 70
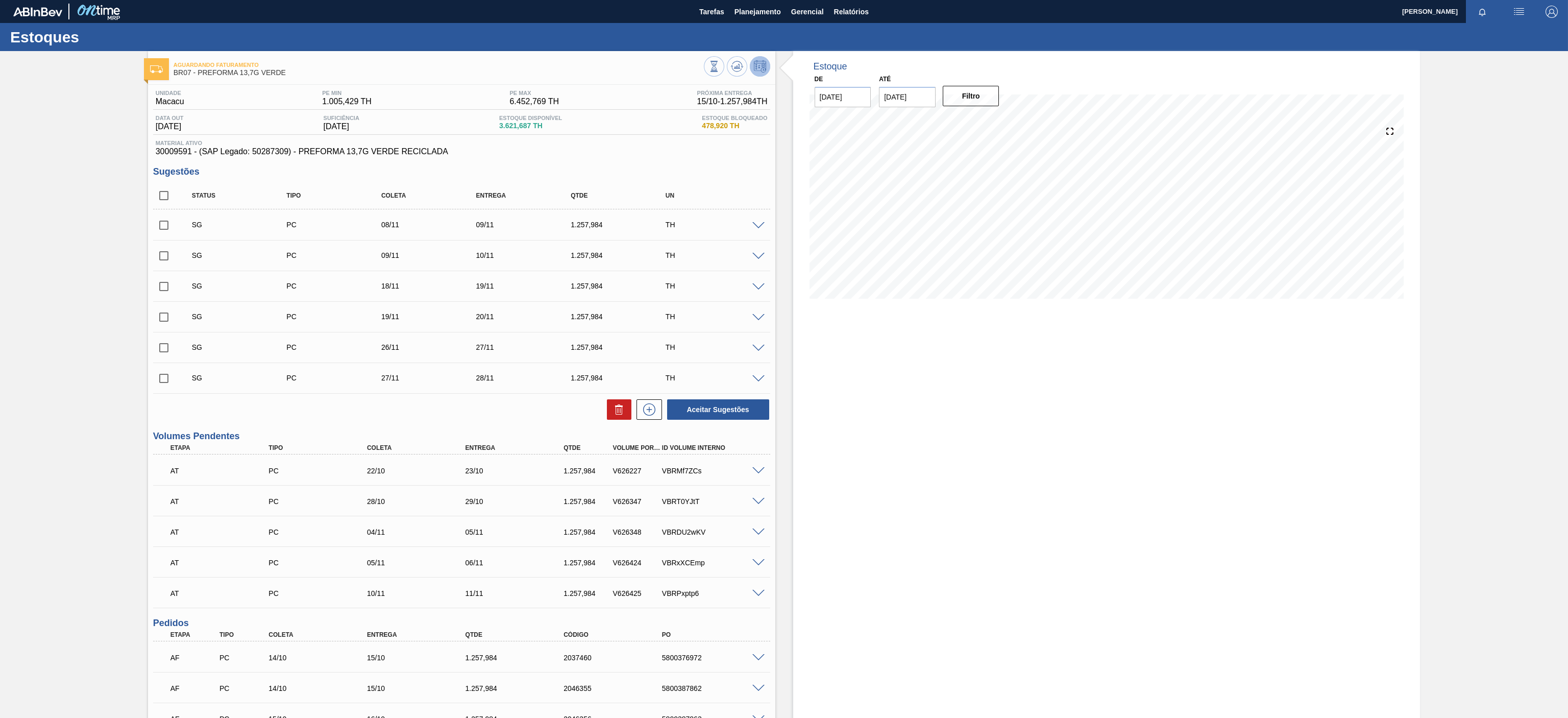
scroll to position [127, 0]
